Goal: Transaction & Acquisition: Purchase product/service

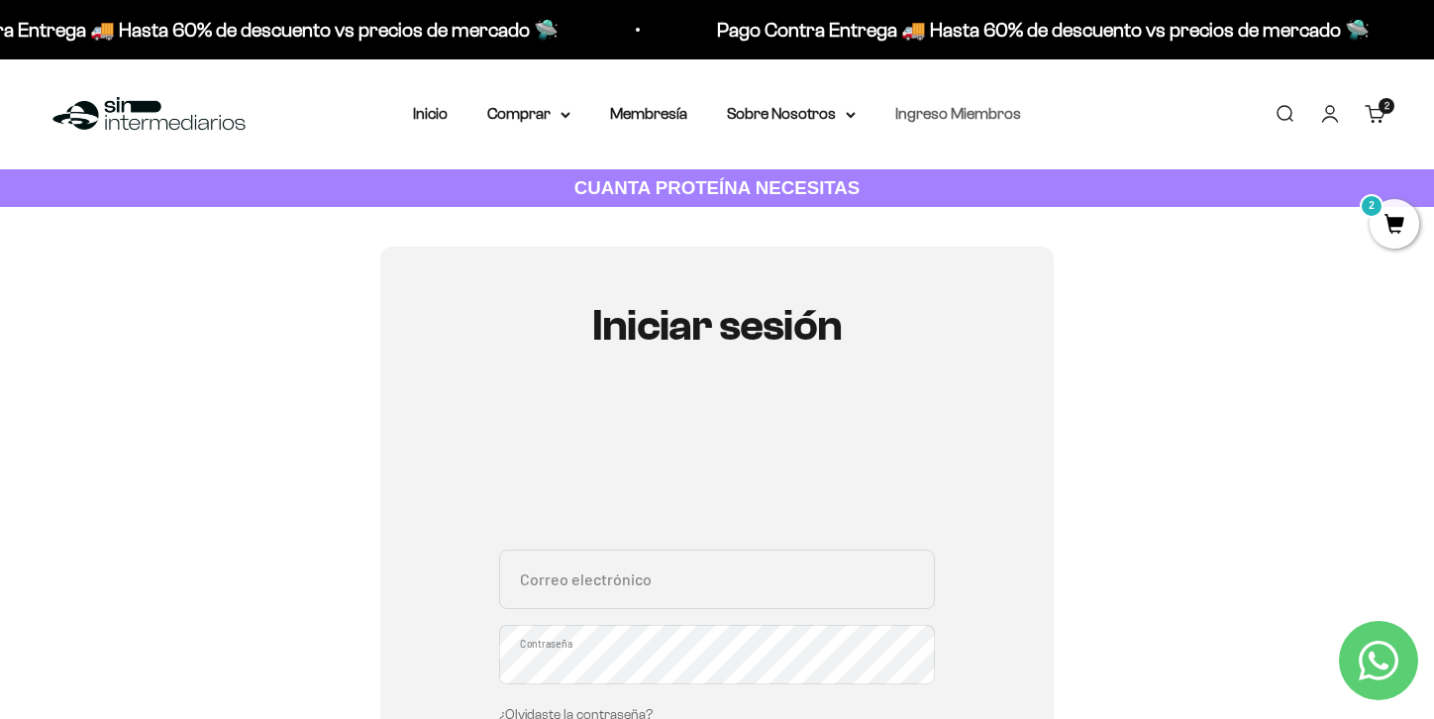
click at [998, 120] on link "Ingreso Miembros" at bounding box center [959, 113] width 126 height 17
click at [680, 124] on li "Membresía" at bounding box center [648, 114] width 77 height 26
click at [679, 108] on link "Membresía" at bounding box center [648, 113] width 77 height 17
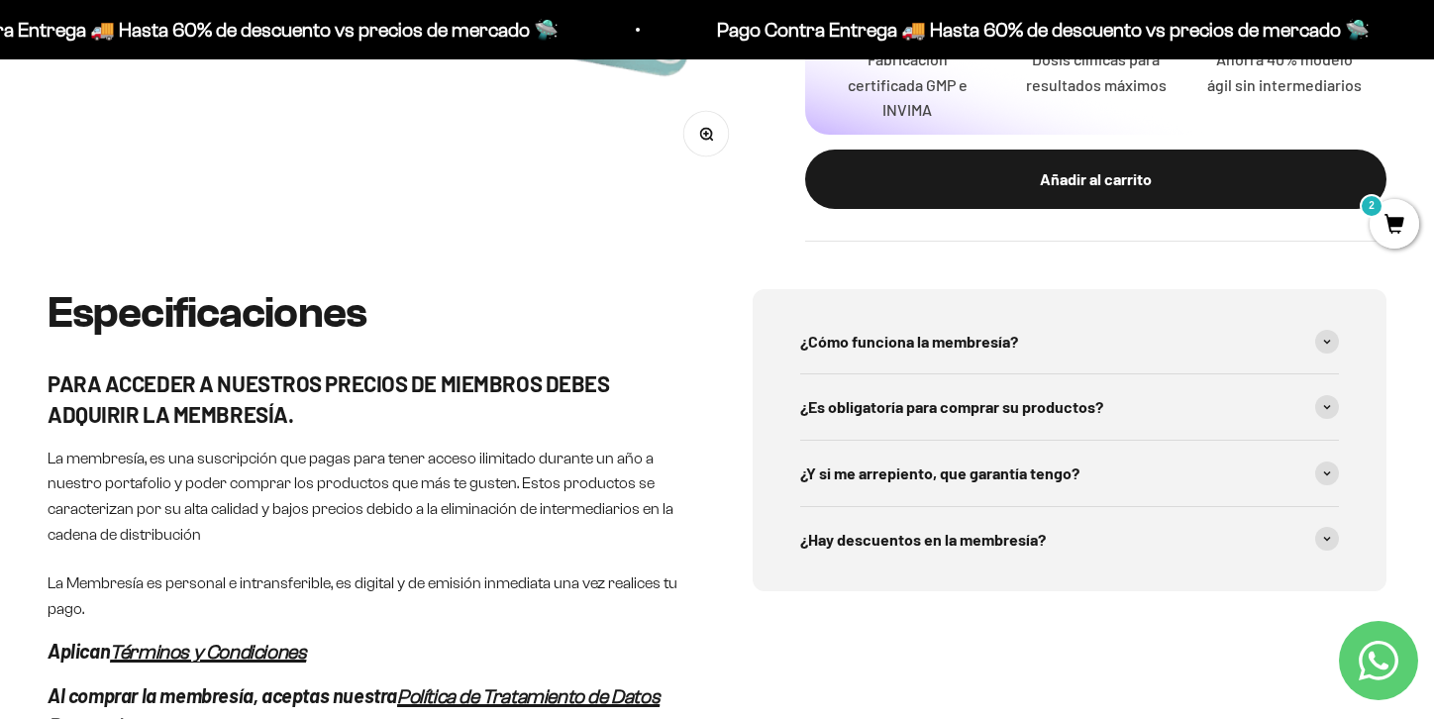
scroll to position [793, 0]
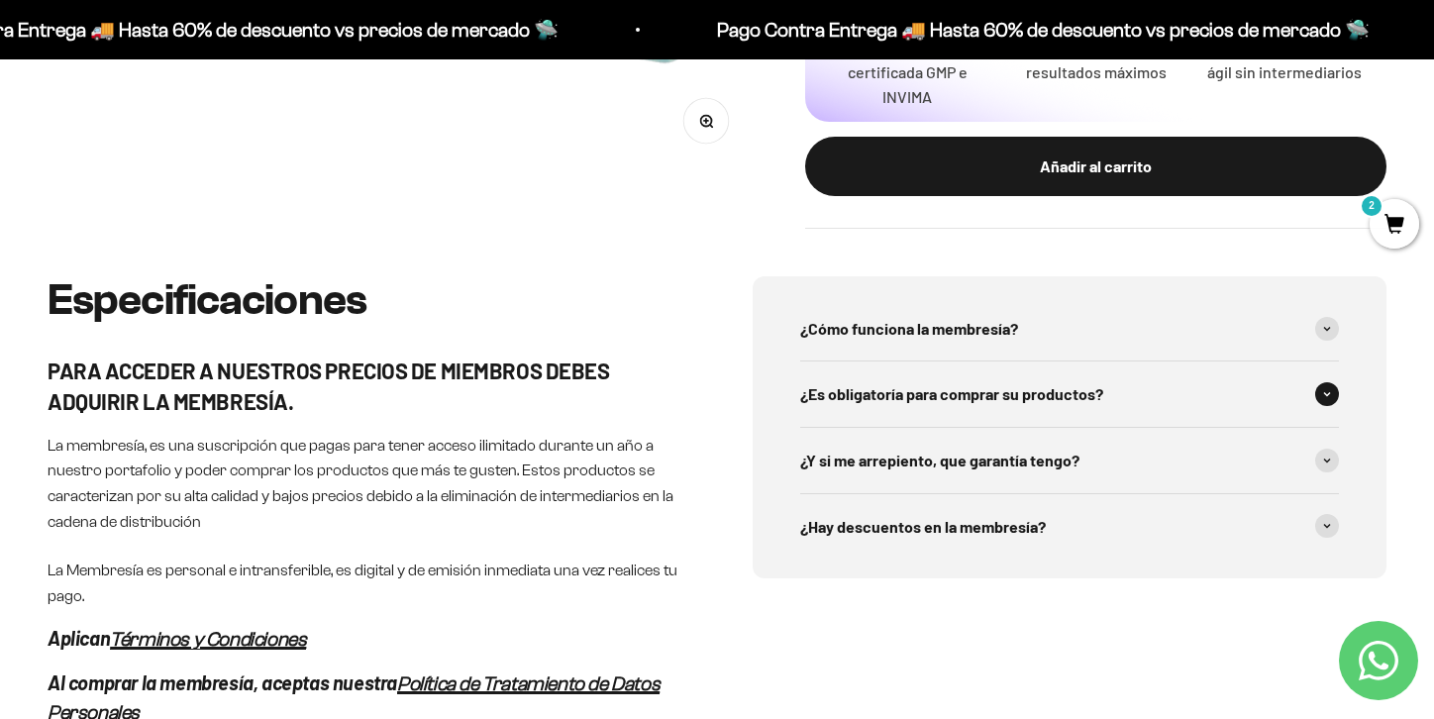
click at [869, 396] on span "¿Es obligatoría para comprar su productos?" at bounding box center [951, 394] width 303 height 26
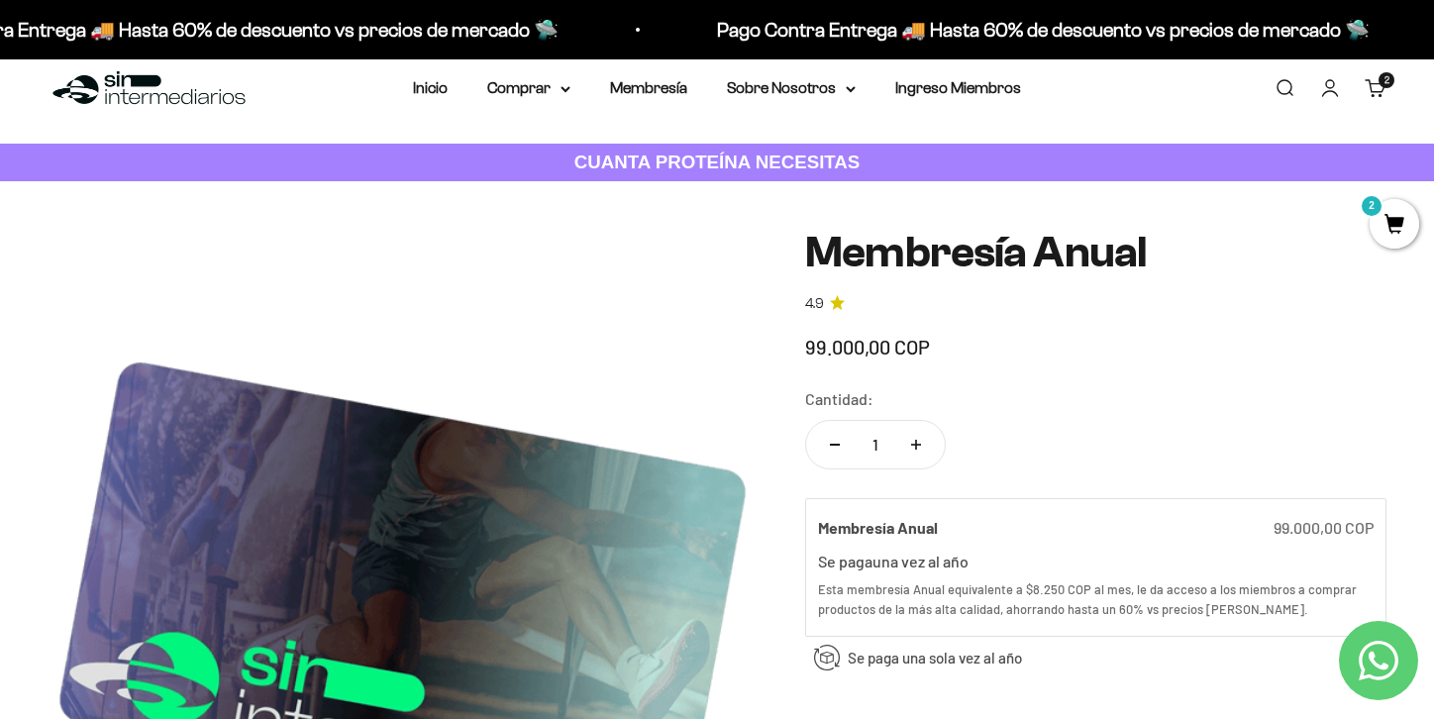
scroll to position [0, 0]
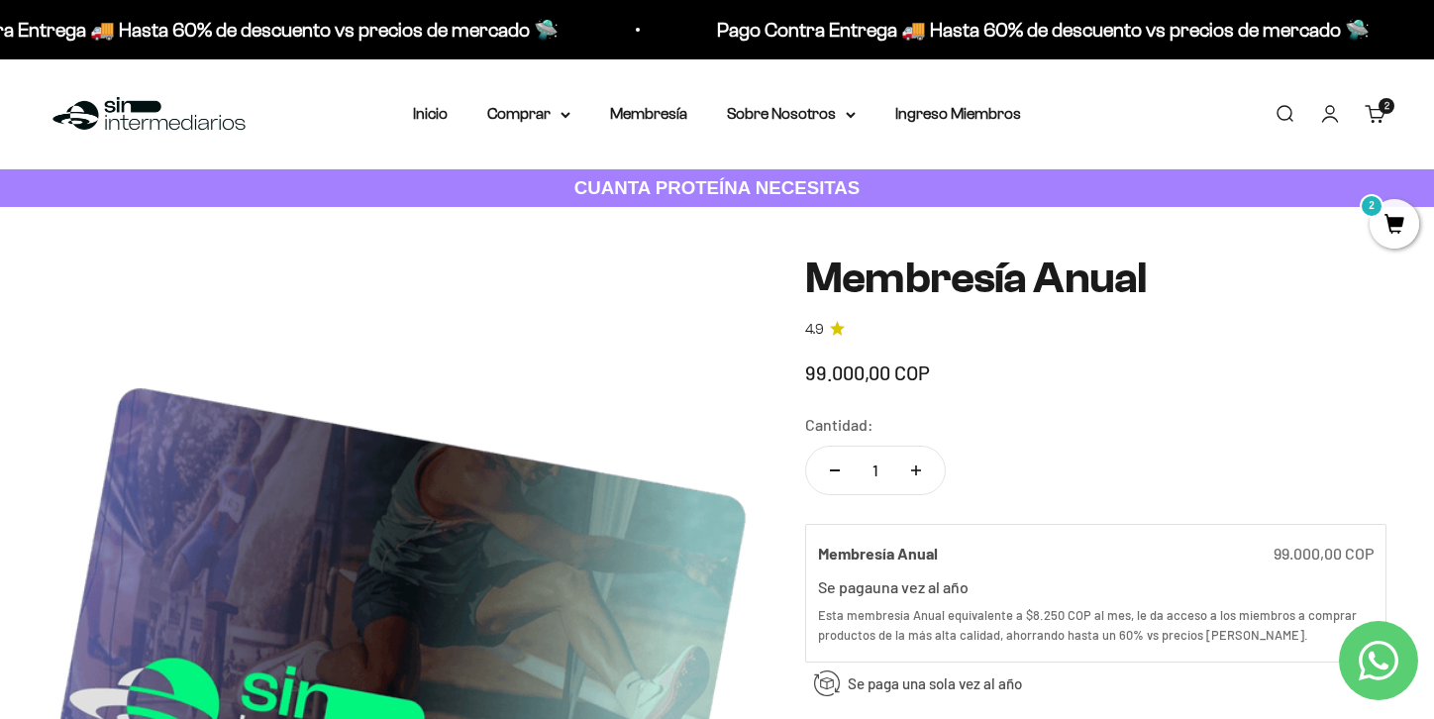
click at [1388, 216] on span "2" at bounding box center [1395, 224] width 50 height 50
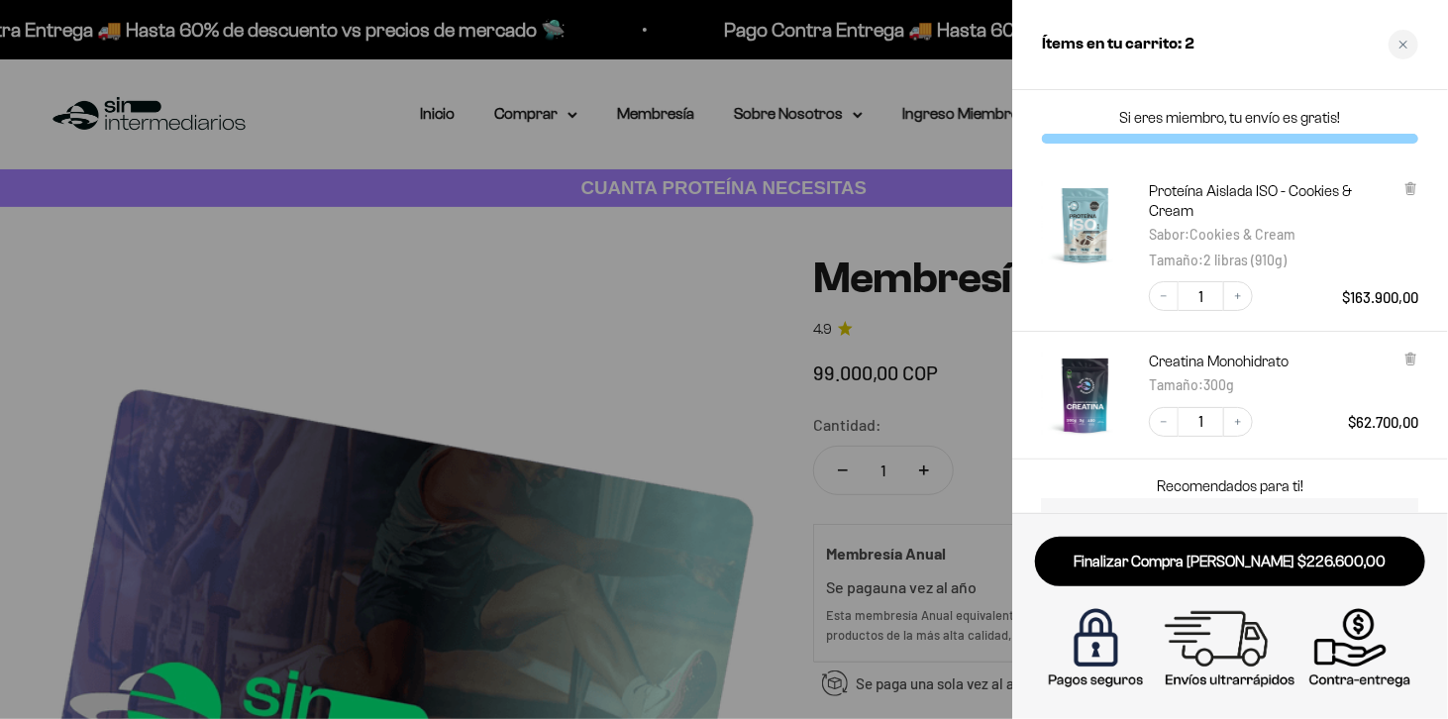
click at [420, 370] on div at bounding box center [724, 359] width 1448 height 719
